Goal: Task Accomplishment & Management: Manage account settings

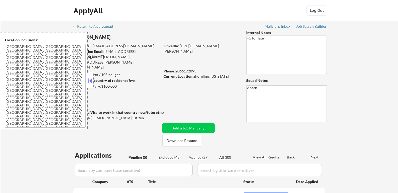
select select ""pending""
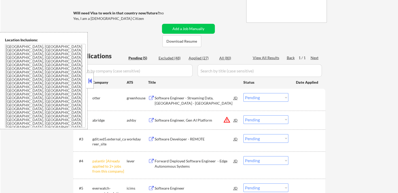
scroll to position [105, 0]
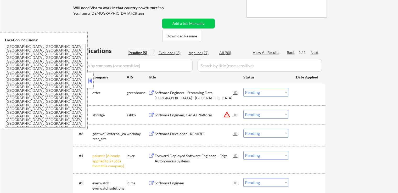
click at [140, 54] on div "Pending (5)" at bounding box center [141, 52] width 26 height 5
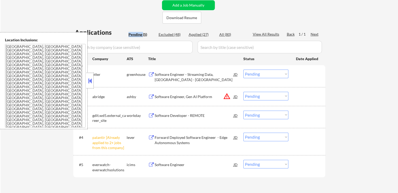
scroll to position [131, 0]
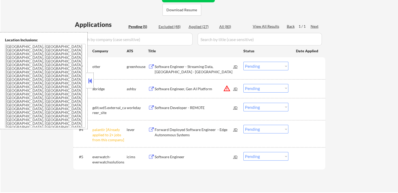
click at [161, 65] on div "Software Engineer - Streaming Data, [GEOGRAPHIC_DATA] - [GEOGRAPHIC_DATA]" at bounding box center [194, 69] width 79 height 10
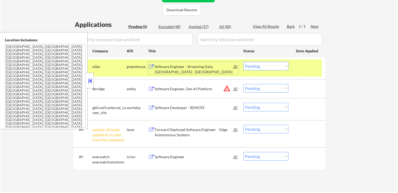
click at [164, 87] on div "Software Engineer, Gen AI Platform" at bounding box center [194, 88] width 79 height 5
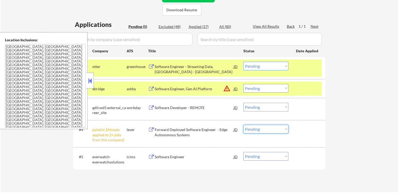
drag, startPoint x: 277, startPoint y: 131, endPoint x: 275, endPoint y: 138, distance: 6.8
click at [277, 131] on select "Choose an option... Pending Applied Excluded (Questions) Excluded (Expired) Exc…" at bounding box center [265, 129] width 45 height 9
click at [243, 125] on select "Choose an option... Pending Applied Excluded (Questions) Excluded (Expired) Exc…" at bounding box center [265, 129] width 45 height 9
select select ""pending""
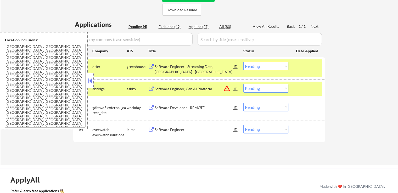
click at [164, 109] on div "Software Developer - REMOTE" at bounding box center [194, 107] width 79 height 5
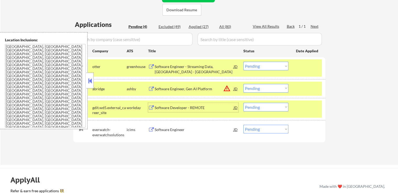
click at [177, 129] on div "Software Engineer" at bounding box center [194, 129] width 79 height 5
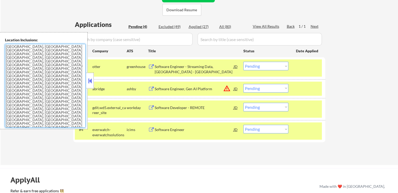
drag, startPoint x: 37, startPoint y: 85, endPoint x: 1, endPoint y: 46, distance: 52.9
click at [1, 46] on div "Location Inclusions: [GEOGRAPHIC_DATA], [GEOGRAPHIC_DATA] [GEOGRAPHIC_DATA], [G…" at bounding box center [44, 80] width 88 height 97
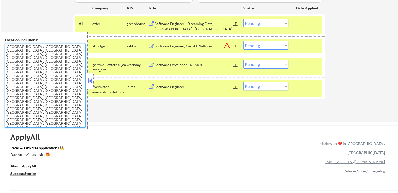
scroll to position [183, 0]
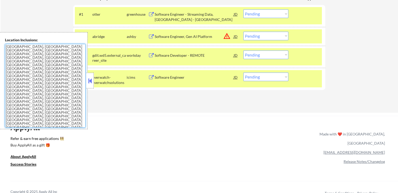
drag, startPoint x: 257, startPoint y: 36, endPoint x: 257, endPoint y: 39, distance: 3.1
click at [257, 36] on select "Choose an option... Pending Applied Excluded (Questions) Excluded (Expired) Exc…" at bounding box center [265, 36] width 45 height 9
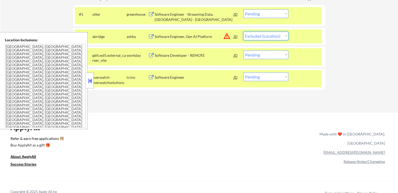
click at [243, 32] on select "Choose an option... Pending Applied Excluded (Questions) Excluded (Expired) Exc…" at bounding box center [265, 36] width 45 height 9
select select ""pending""
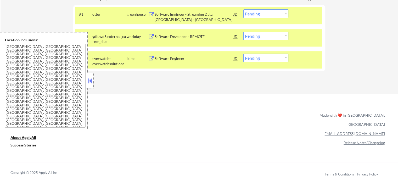
scroll to position [157, 0]
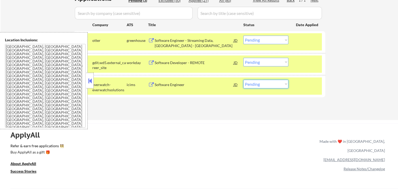
drag, startPoint x: 258, startPoint y: 84, endPoint x: 260, endPoint y: 88, distance: 4.0
click at [258, 84] on select "Choose an option... Pending Applied Excluded (Questions) Excluded (Expired) Exc…" at bounding box center [265, 84] width 45 height 9
select select ""excluded__location_""
click at [243, 80] on select "Choose an option... Pending Applied Excluded (Questions) Excluded (Expired) Exc…" at bounding box center [265, 84] width 45 height 9
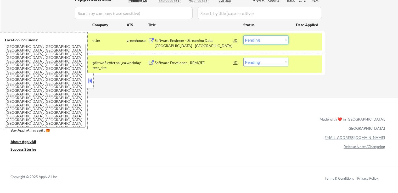
click at [255, 42] on select "Choose an option... Pending Applied Excluded (Questions) Excluded (Expired) Exc…" at bounding box center [265, 40] width 45 height 9
click at [243, 36] on select "Choose an option... Pending Applied Excluded (Questions) Excluded (Expired) Exc…" at bounding box center [265, 40] width 45 height 9
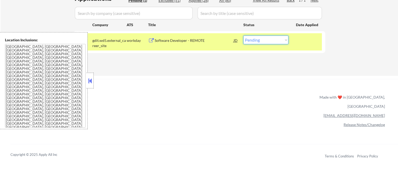
drag, startPoint x: 250, startPoint y: 40, endPoint x: 252, endPoint y: 43, distance: 3.2
click at [250, 40] on select "Choose an option... Pending Applied Excluded (Questions) Excluded (Expired) Exc…" at bounding box center [265, 40] width 45 height 9
select select ""applied""
click at [243, 36] on select "Choose an option... Pending Applied Excluded (Questions) Excluded (Expired) Exc…" at bounding box center [265, 40] width 45 height 9
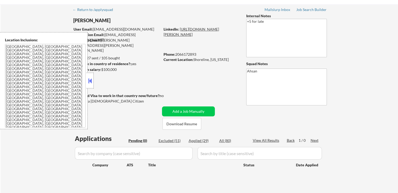
scroll to position [26, 0]
